Goal: Check status: Check status

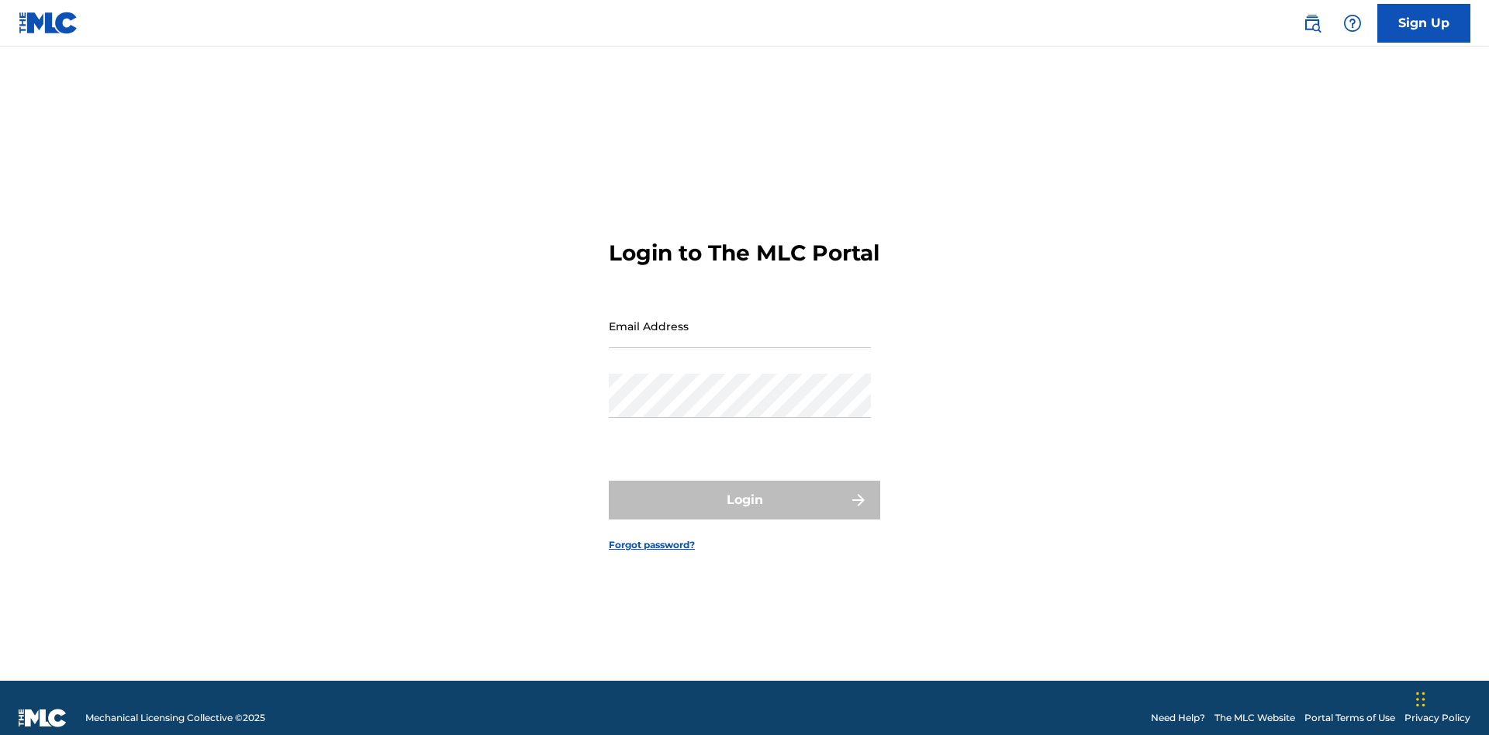
scroll to position [20, 0]
click at [740, 319] on input "Email Address" at bounding box center [740, 326] width 262 height 44
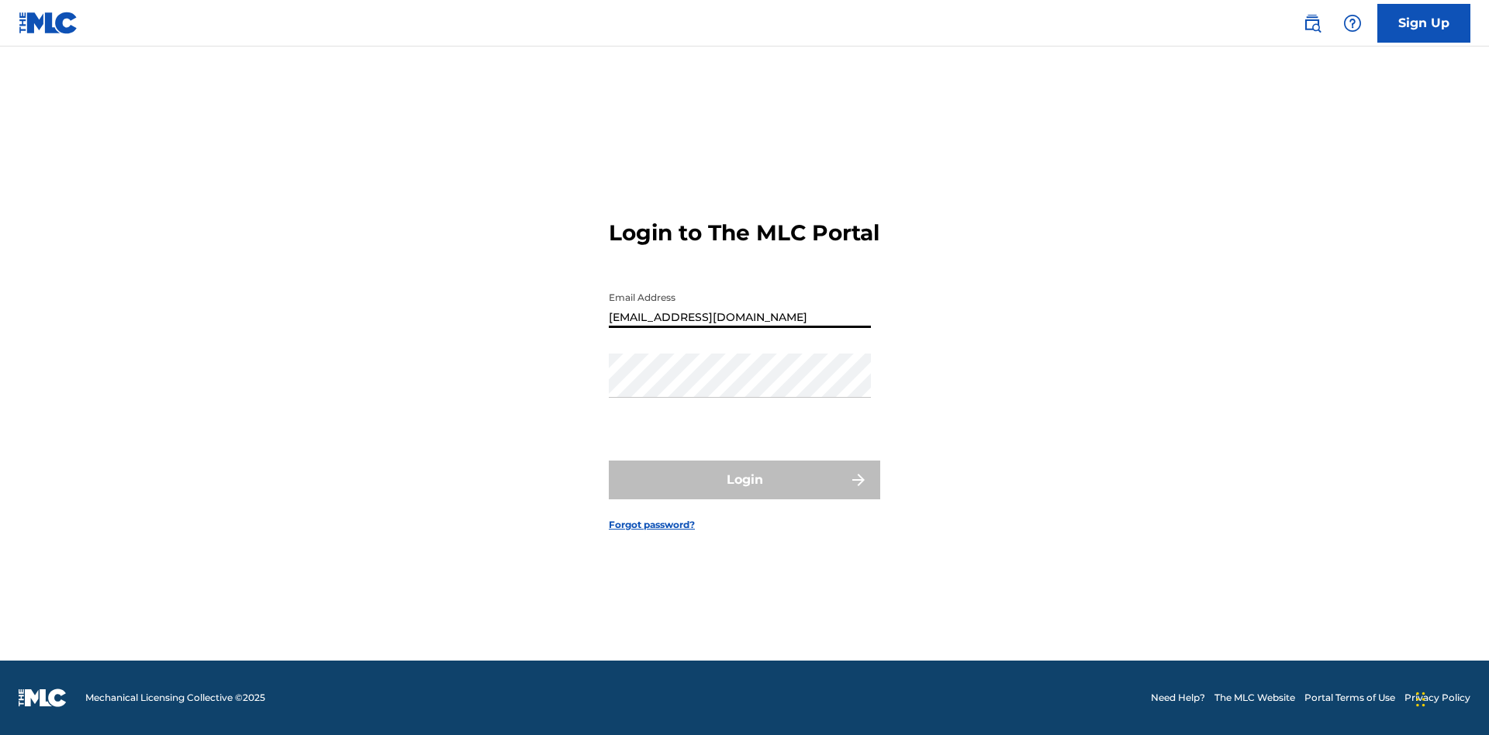
type input "[EMAIL_ADDRESS][DOMAIN_NAME]"
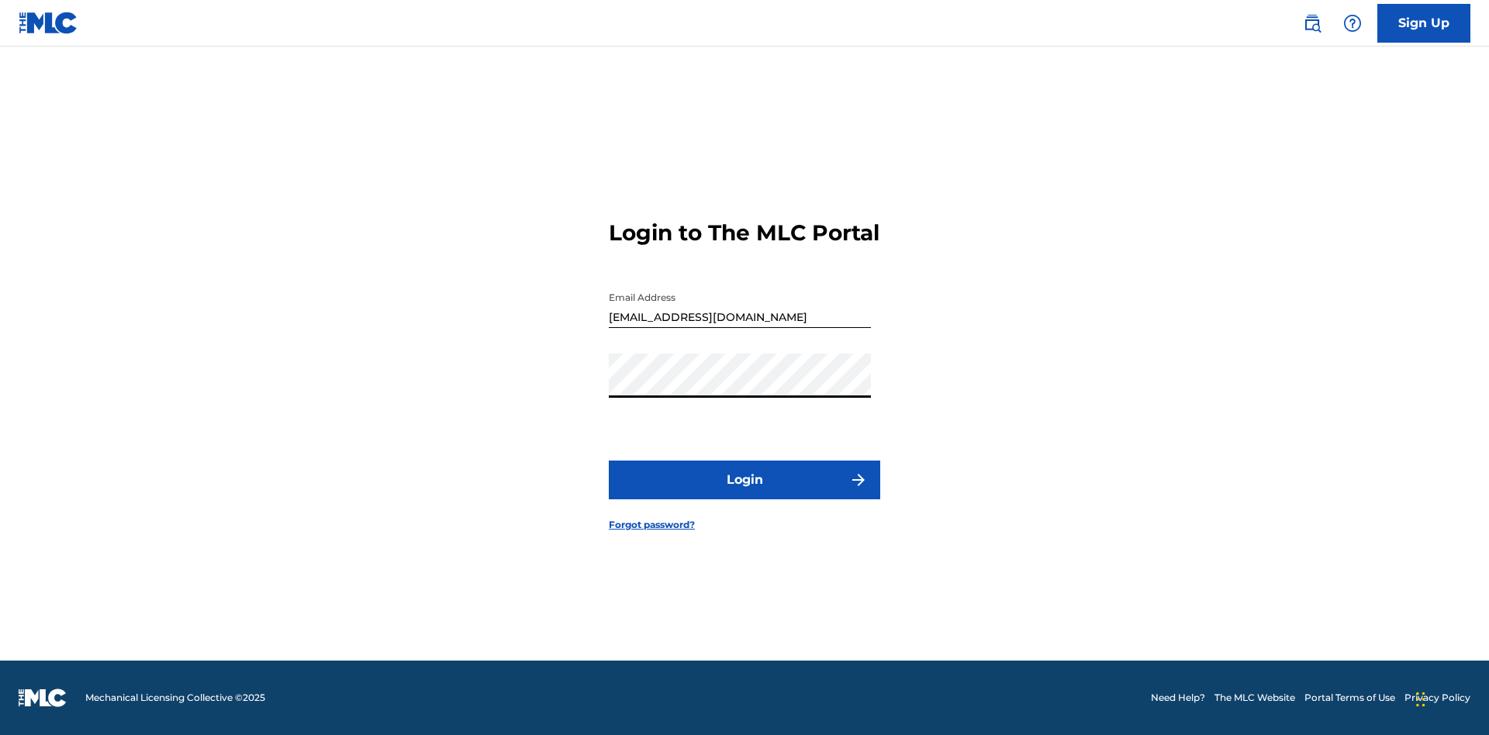
click at [744, 493] on button "Login" at bounding box center [744, 480] width 271 height 39
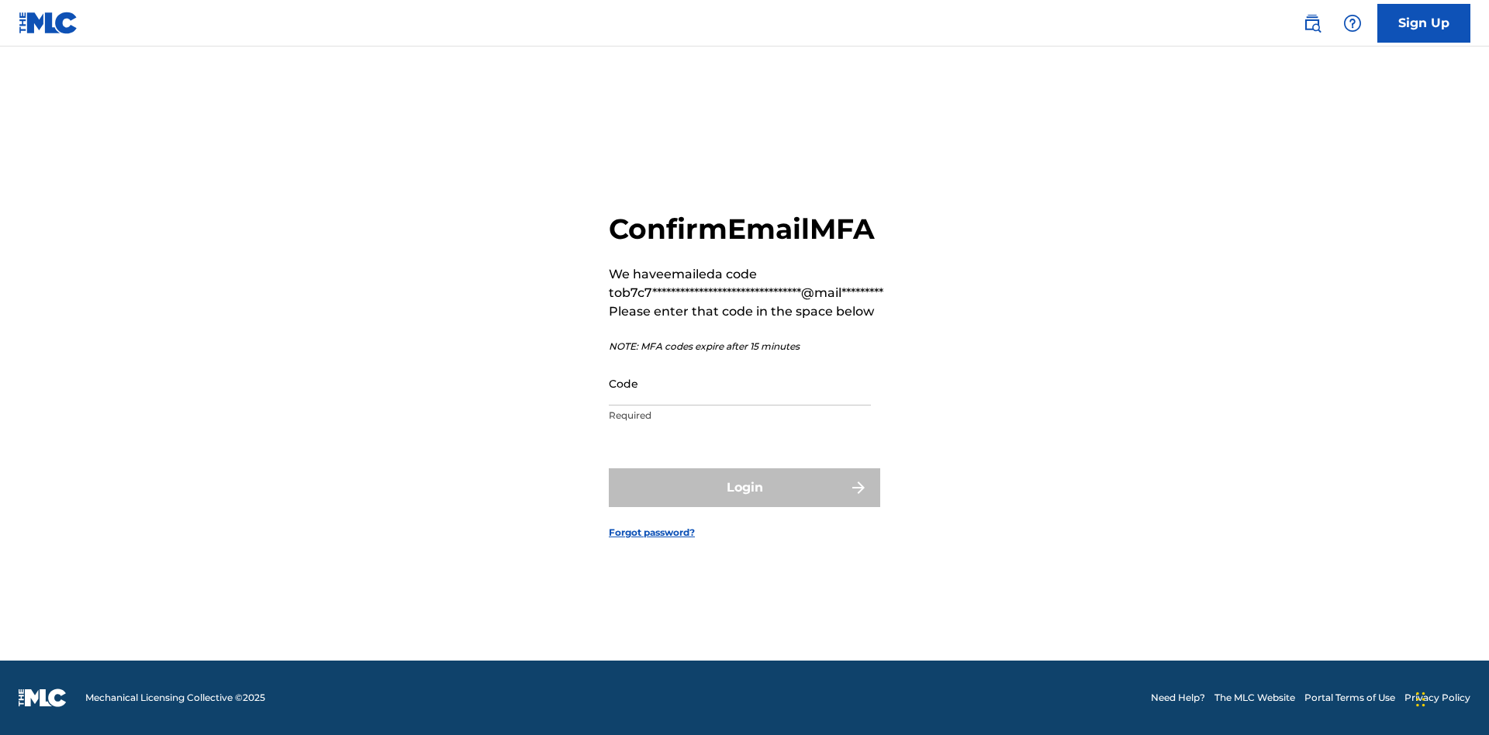
click at [740, 383] on input "Code" at bounding box center [740, 383] width 262 height 44
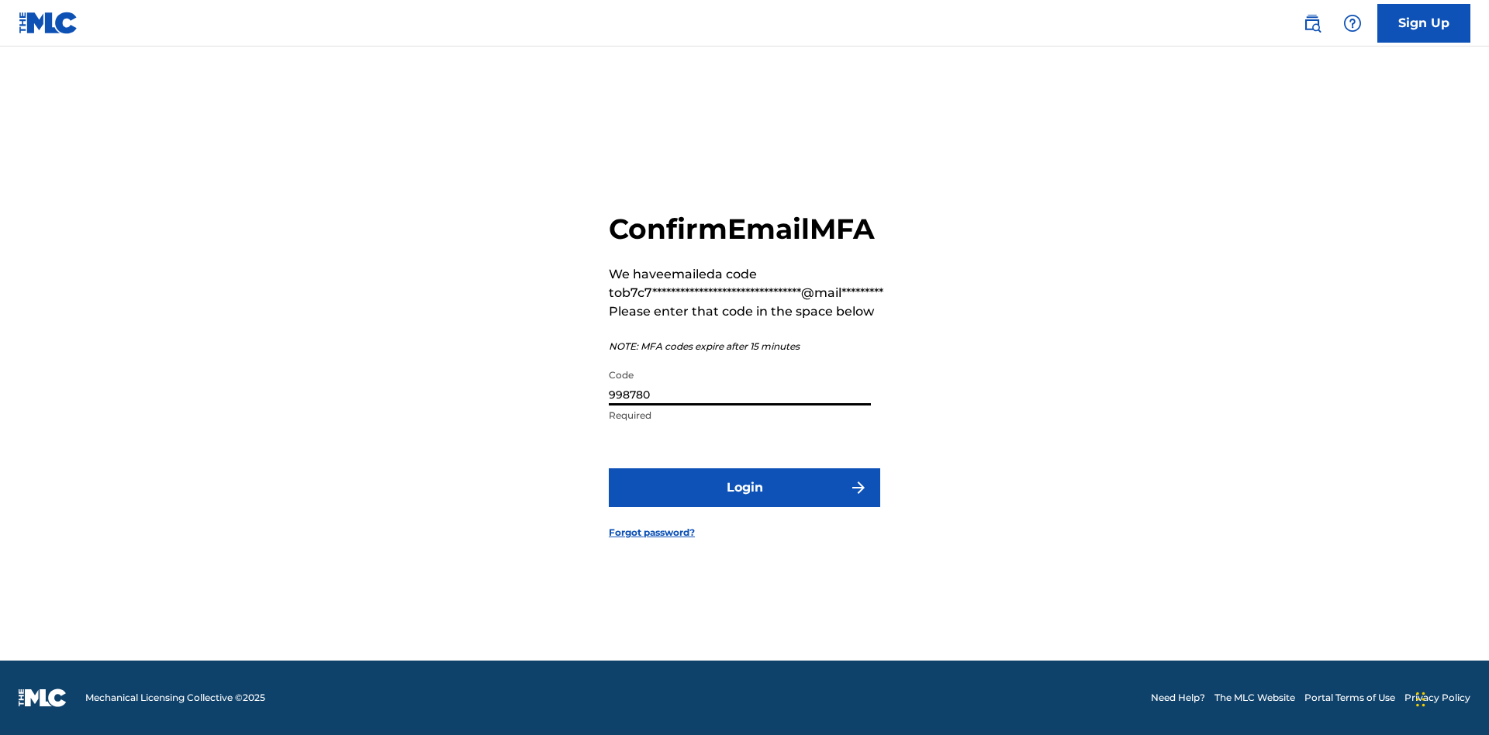
type input "998780"
click at [744, 487] on button "Login" at bounding box center [744, 487] width 271 height 39
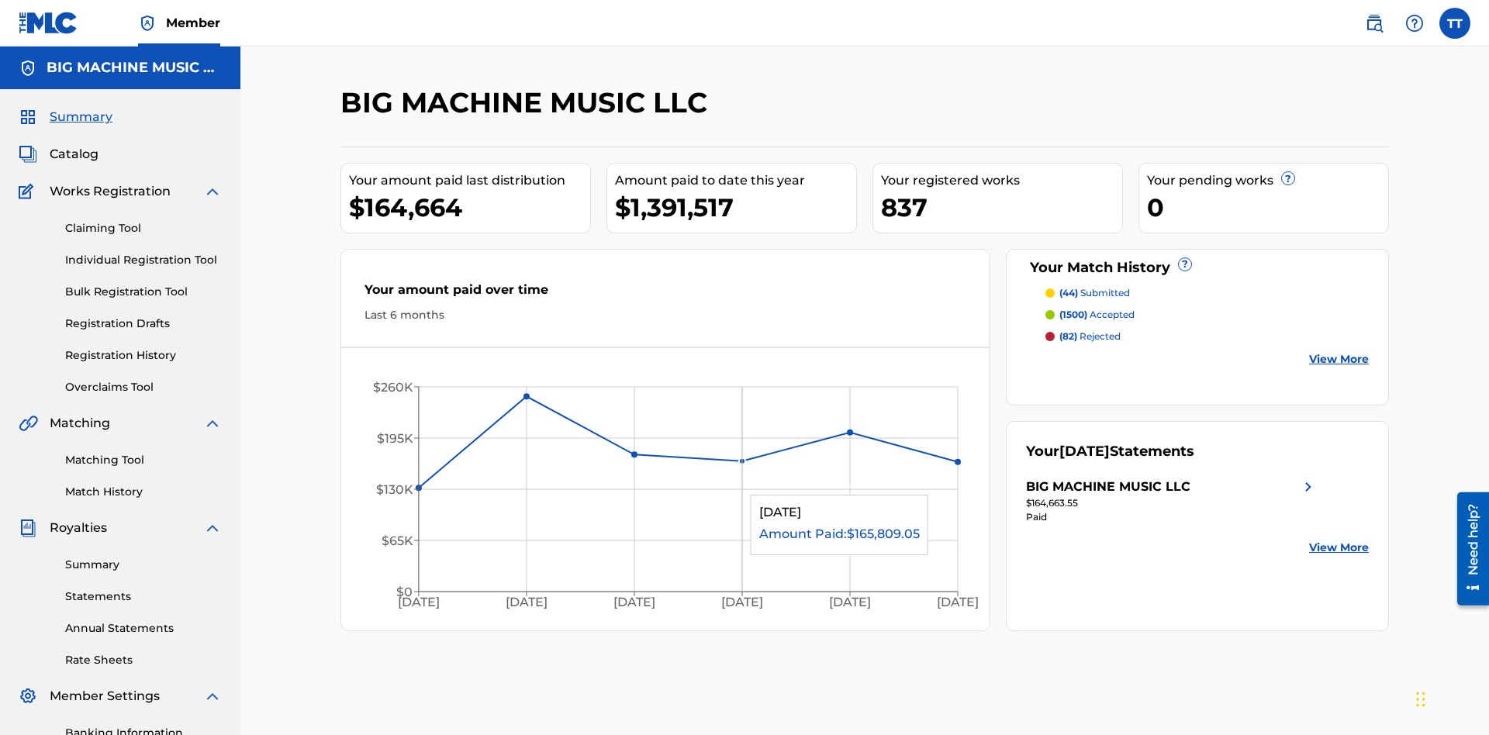
click at [143, 620] on link "Annual Statements" at bounding box center [143, 628] width 157 height 16
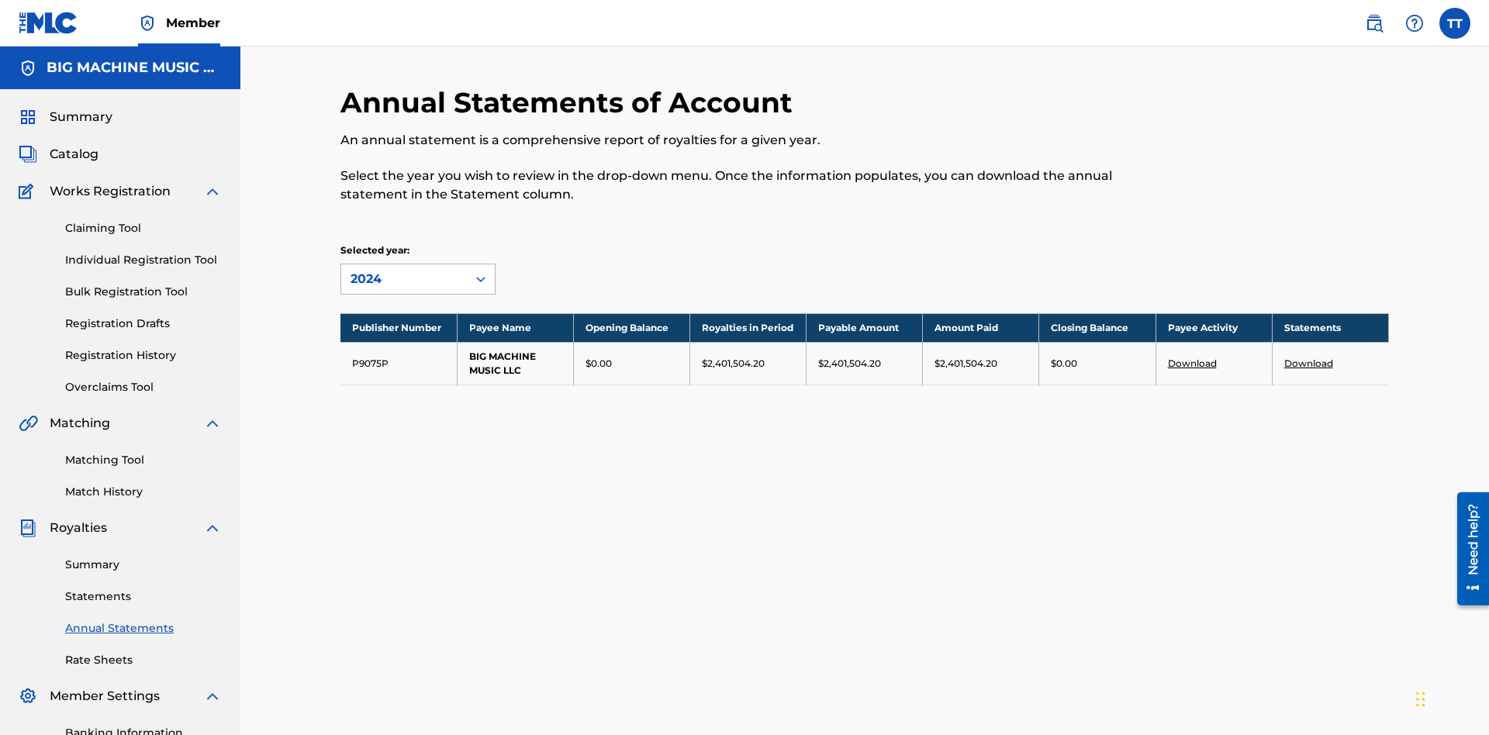
click at [404, 270] on div "2024" at bounding box center [404, 279] width 107 height 19
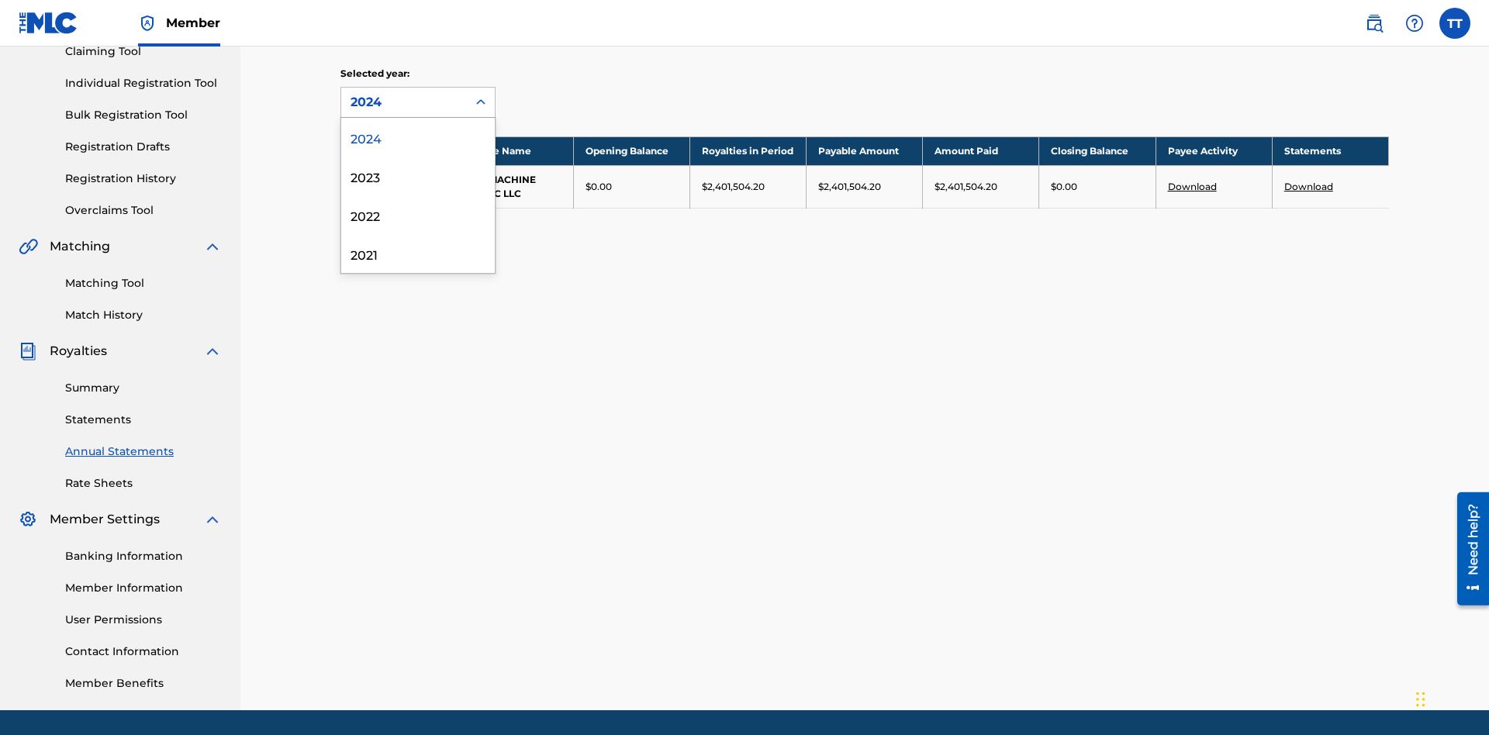
click at [418, 215] on div "2022" at bounding box center [418, 214] width 154 height 39
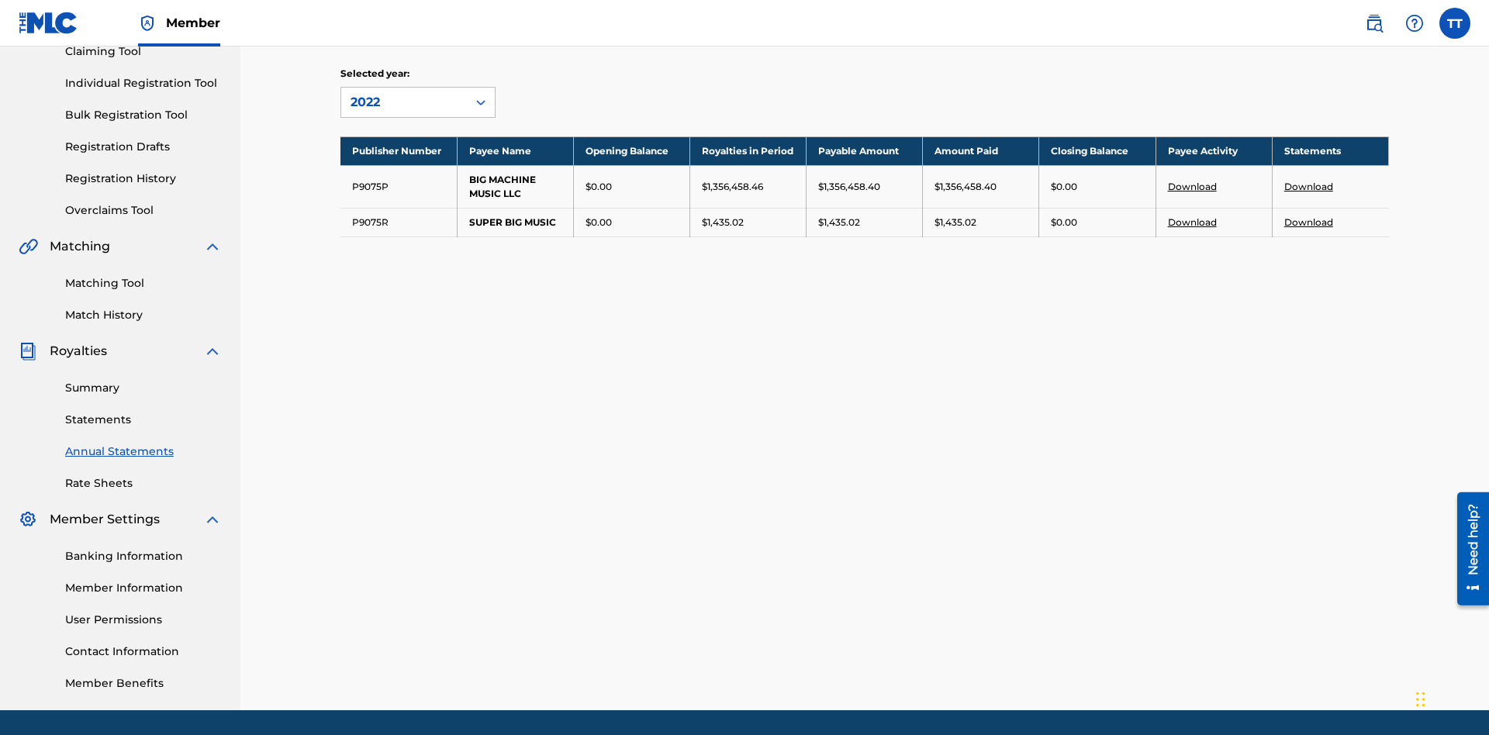
scroll to position [226, 0]
